Goal: Task Accomplishment & Management: Manage account settings

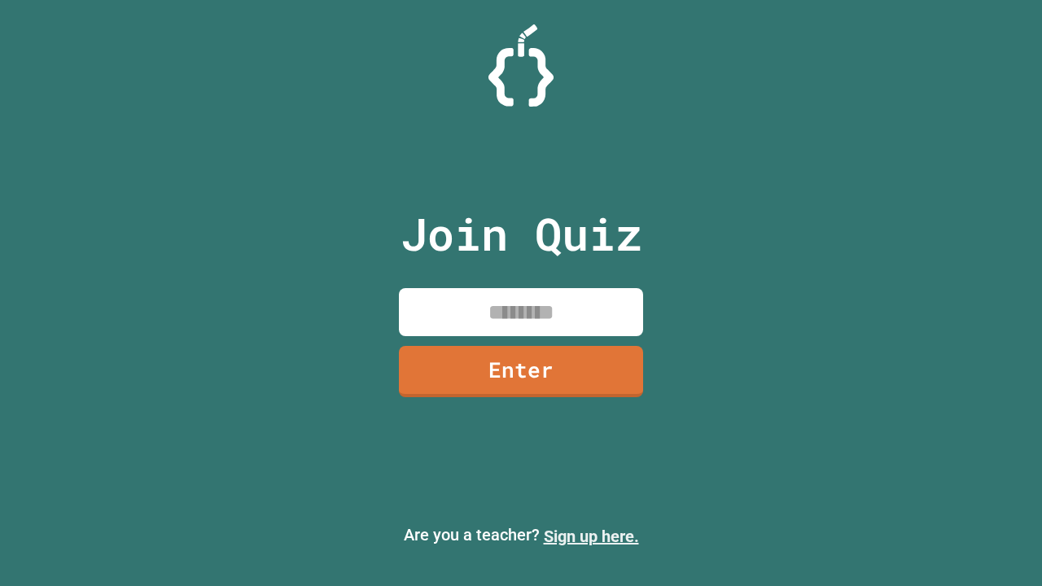
click at [591, 537] on link "Sign up here." at bounding box center [591, 537] width 95 height 20
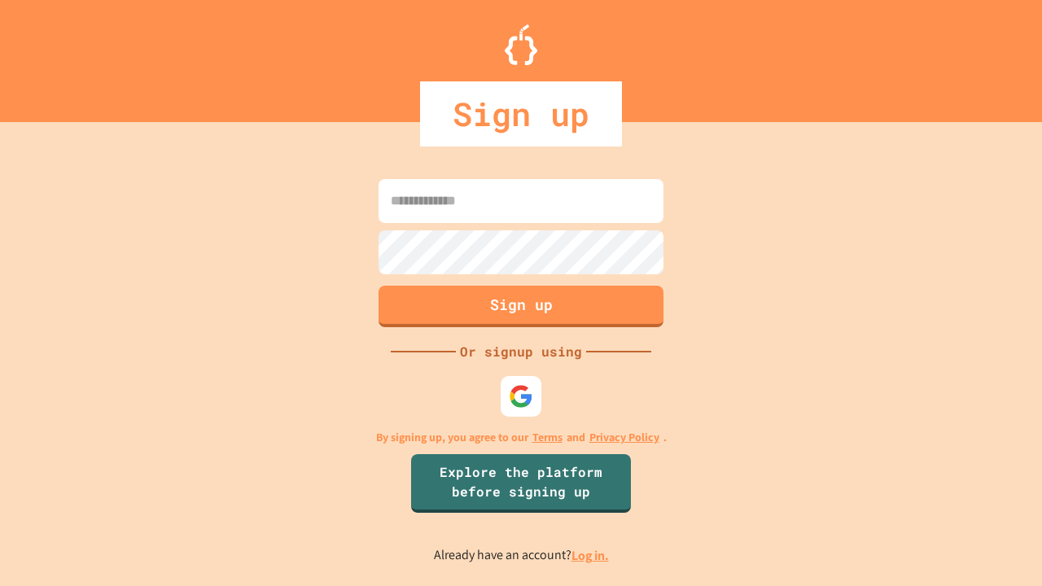
click at [591, 555] on link "Log in." at bounding box center [590, 555] width 37 height 17
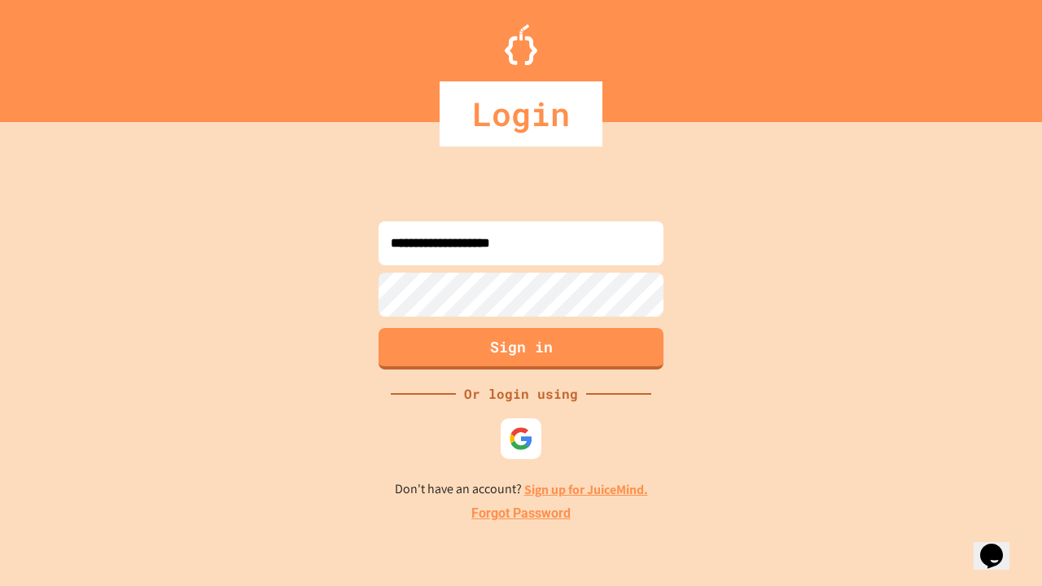
type input "**********"
